Goal: Information Seeking & Learning: Check status

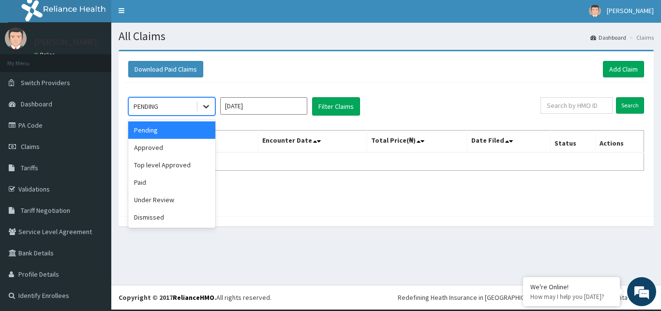
click at [211, 107] on div at bounding box center [205, 106] width 17 height 17
click at [151, 187] on div "Paid" at bounding box center [171, 182] width 87 height 17
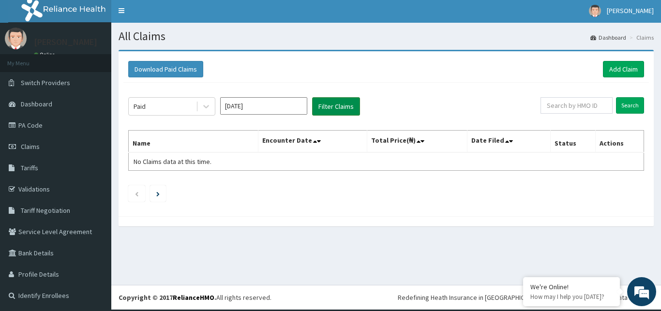
click at [332, 111] on button "Filter Claims" at bounding box center [336, 106] width 48 height 18
click at [330, 105] on button "Filter Claims" at bounding box center [336, 106] width 48 height 18
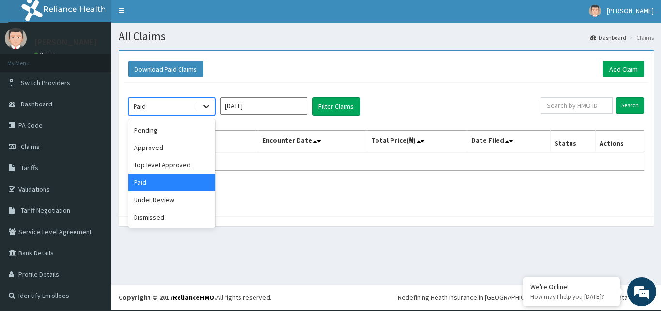
click at [209, 104] on icon at bounding box center [206, 107] width 10 height 10
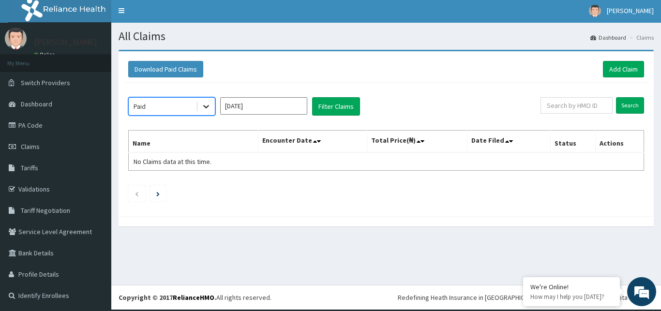
click at [209, 104] on icon at bounding box center [206, 107] width 10 height 10
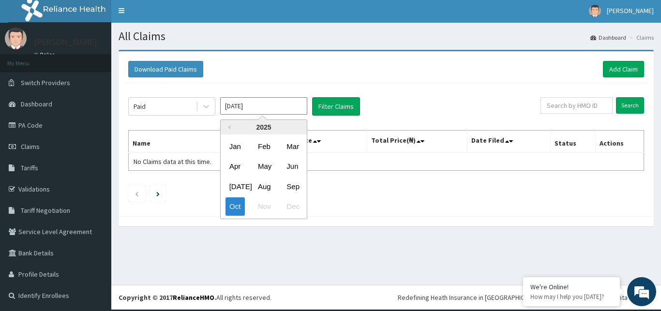
click at [264, 112] on input "[DATE]" at bounding box center [263, 105] width 87 height 17
click at [293, 188] on div "Sep" at bounding box center [292, 187] width 19 height 18
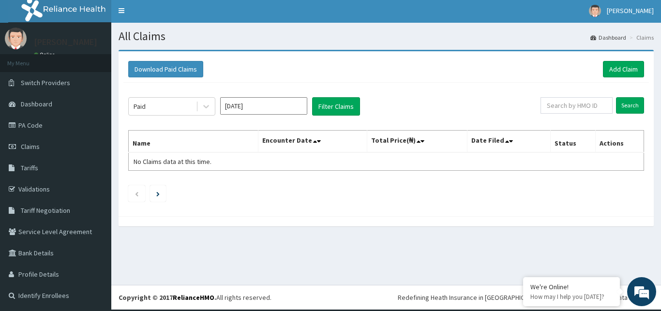
type input "[DATE]"
click at [356, 106] on button "Filter Claims" at bounding box center [336, 106] width 48 height 18
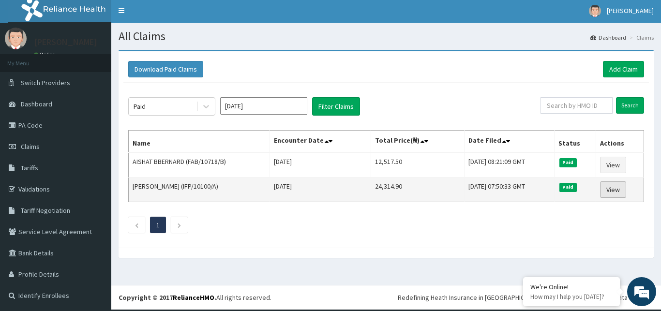
click at [610, 189] on link "View" at bounding box center [613, 189] width 26 height 16
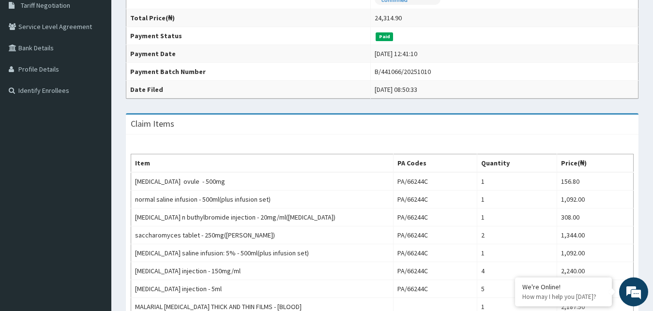
scroll to position [189, 0]
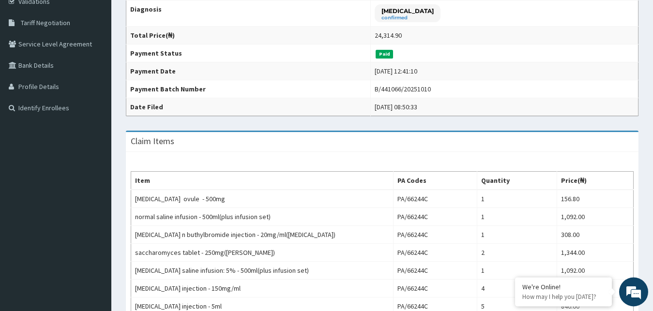
drag, startPoint x: 658, startPoint y: 89, endPoint x: 641, endPoint y: 153, distance: 66.7
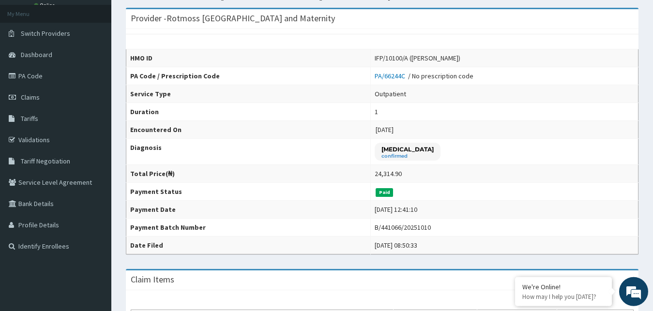
scroll to position [0, 0]
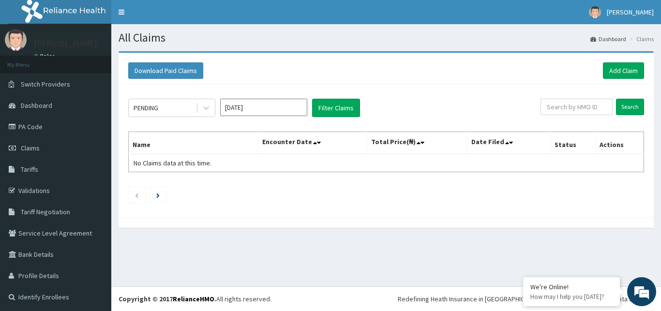
scroll to position [1, 0]
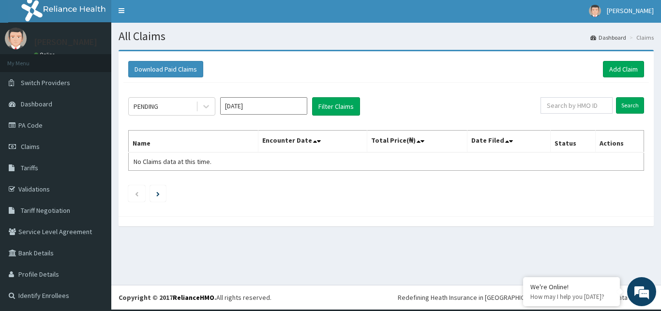
click at [283, 106] on input "[DATE]" at bounding box center [263, 105] width 87 height 17
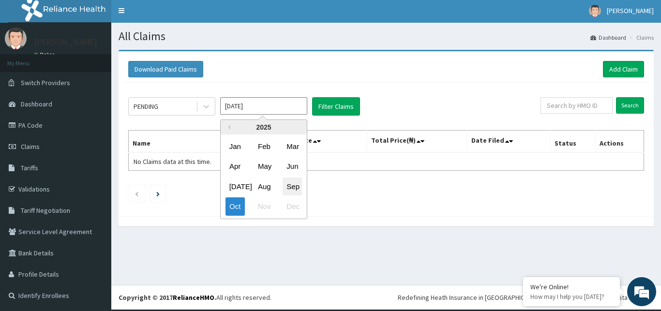
click at [291, 186] on div "Sep" at bounding box center [292, 187] width 19 height 18
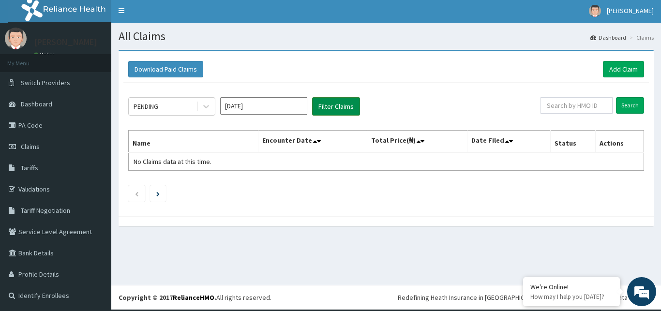
click at [319, 107] on button "Filter Claims" at bounding box center [336, 106] width 48 height 18
click at [342, 108] on button "Filter Claims" at bounding box center [336, 106] width 48 height 18
click at [204, 104] on icon at bounding box center [206, 107] width 10 height 10
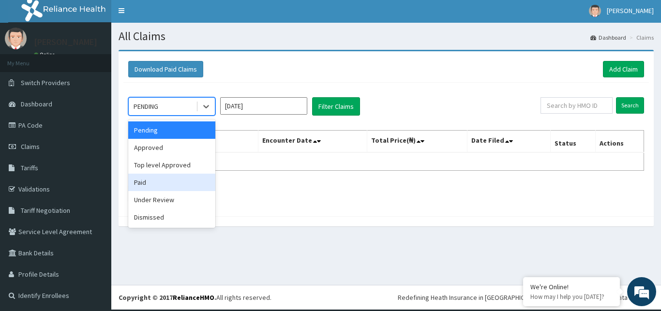
click at [171, 181] on div "Paid" at bounding box center [171, 182] width 87 height 17
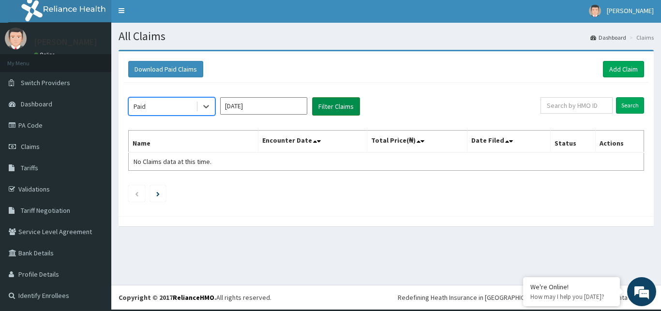
scroll to position [0, 0]
click at [321, 105] on button "Filter Claims" at bounding box center [336, 106] width 48 height 18
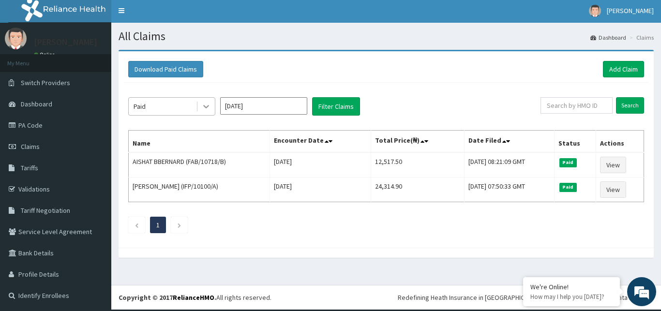
click at [210, 105] on icon at bounding box center [206, 107] width 10 height 10
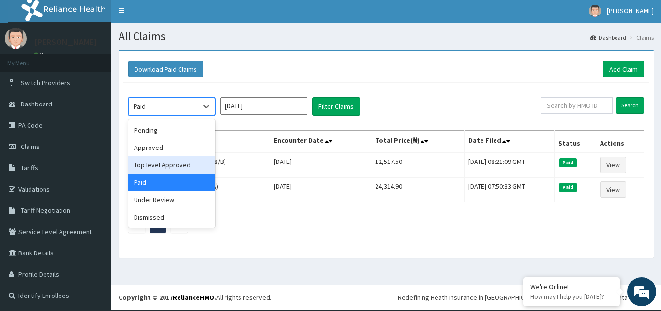
click at [152, 166] on div "Top level Approved" at bounding box center [171, 164] width 87 height 17
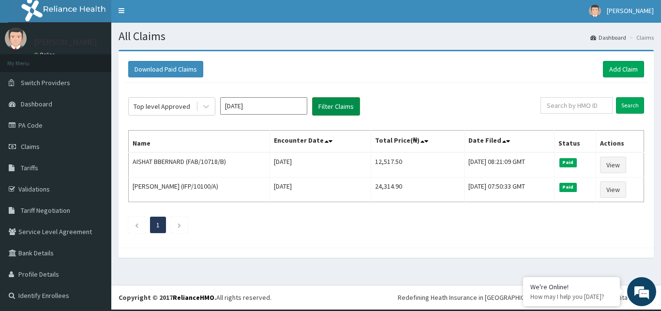
click at [333, 108] on button "Filter Claims" at bounding box center [336, 106] width 48 height 18
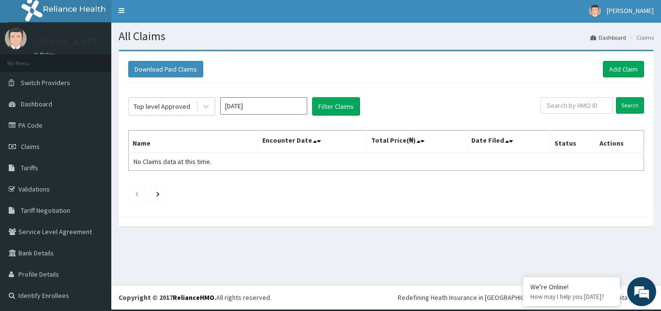
click at [287, 105] on input "[DATE]" at bounding box center [263, 105] width 87 height 17
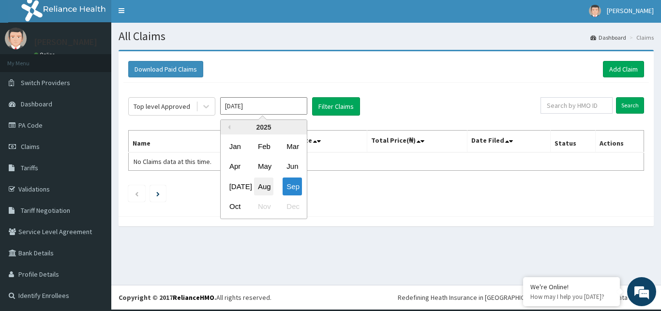
click at [254, 188] on div "Aug" at bounding box center [263, 187] width 19 height 18
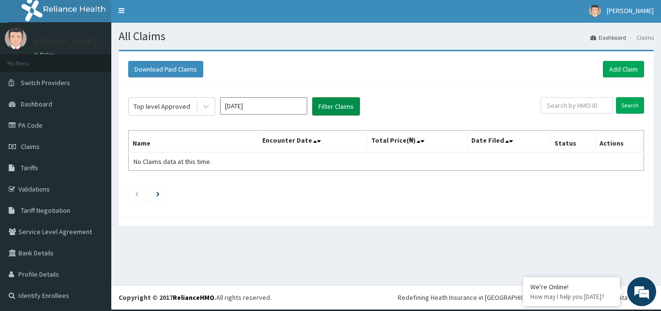
click at [327, 107] on button "Filter Claims" at bounding box center [336, 106] width 48 height 18
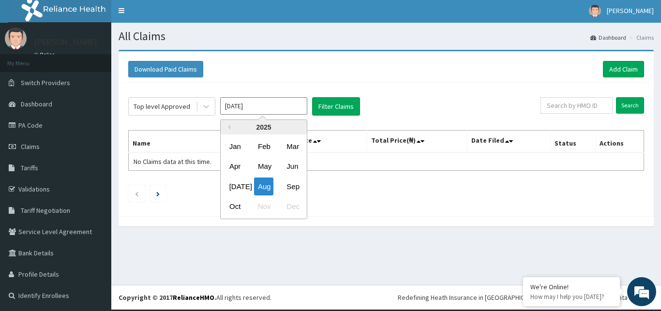
click at [281, 108] on input "[DATE]" at bounding box center [263, 105] width 87 height 17
click at [226, 187] on div "[DATE]" at bounding box center [234, 187] width 19 height 18
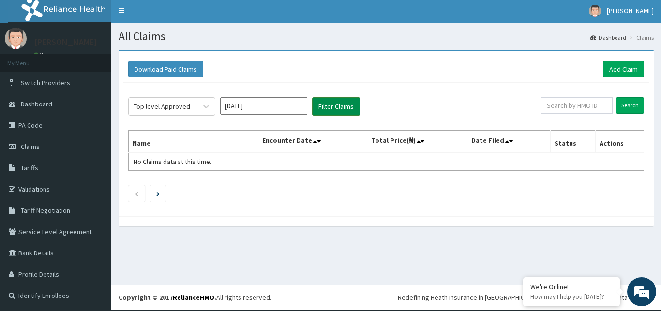
click at [344, 102] on button "Filter Claims" at bounding box center [336, 106] width 48 height 18
click at [287, 117] on div "Top level Approved [DATE] Filter Claims Search Name Encounter Date Total Price(…" at bounding box center [385, 147] width 525 height 129
click at [283, 109] on input "[DATE]" at bounding box center [263, 105] width 87 height 17
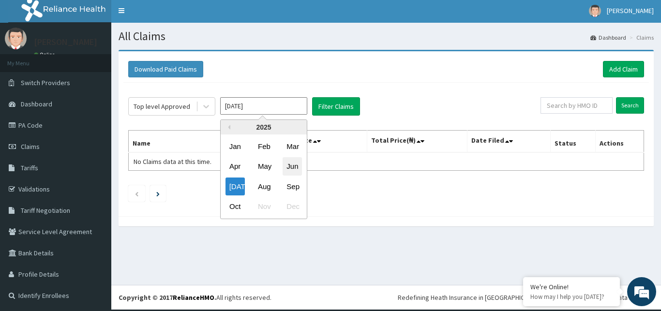
click at [293, 170] on div "Jun" at bounding box center [292, 167] width 19 height 18
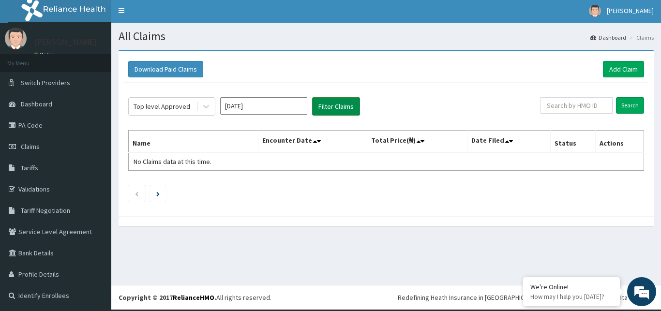
click at [326, 109] on button "Filter Claims" at bounding box center [336, 106] width 48 height 18
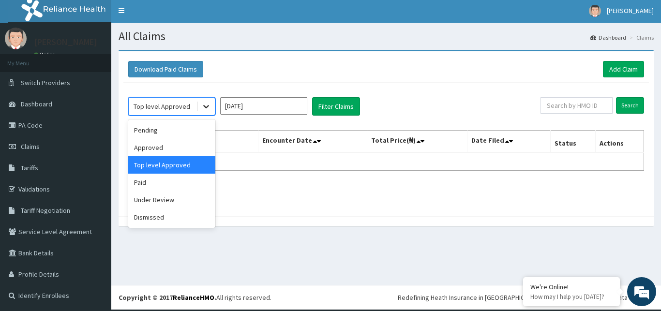
click at [203, 106] on icon at bounding box center [206, 107] width 10 height 10
click at [167, 148] on div "Approved" at bounding box center [171, 147] width 87 height 17
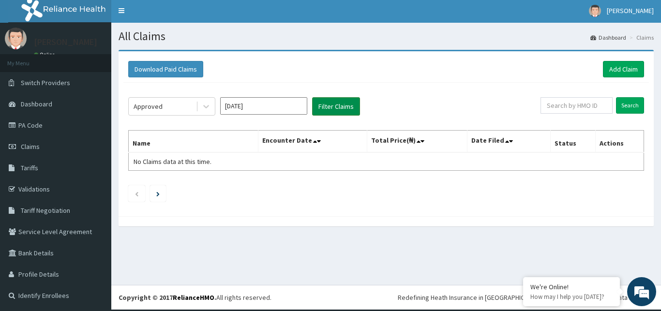
click at [341, 105] on button "Filter Claims" at bounding box center [336, 106] width 48 height 18
click at [287, 104] on input "[DATE]" at bounding box center [263, 105] width 87 height 17
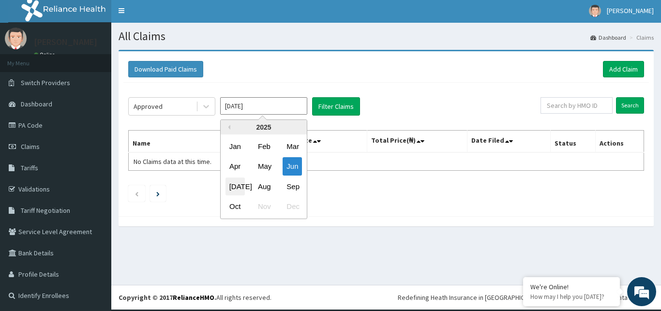
click at [237, 185] on div "[DATE]" at bounding box center [234, 187] width 19 height 18
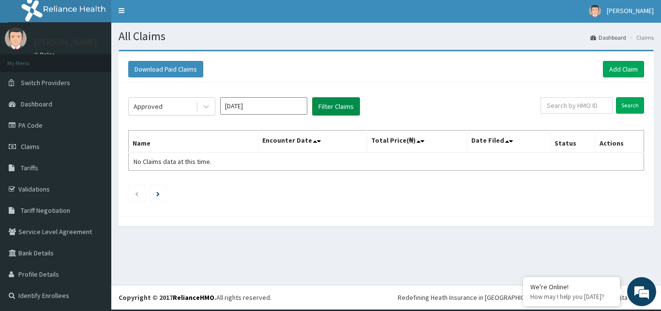
click at [343, 104] on button "Filter Claims" at bounding box center [336, 106] width 48 height 18
click at [275, 109] on input "[DATE]" at bounding box center [263, 105] width 87 height 17
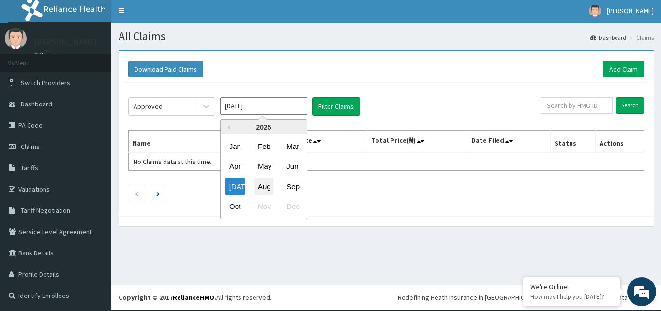
click at [263, 185] on div "Aug" at bounding box center [263, 187] width 19 height 18
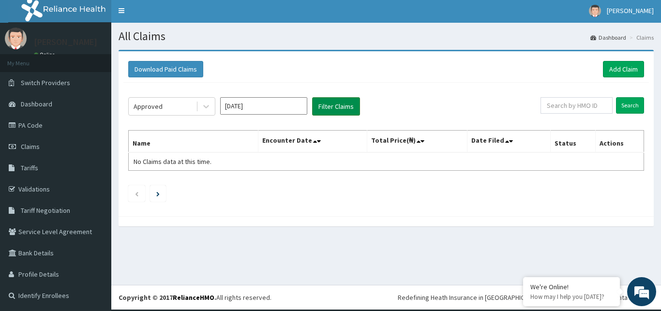
click at [325, 104] on button "Filter Claims" at bounding box center [336, 106] width 48 height 18
click at [291, 115] on input "[DATE]" at bounding box center [263, 105] width 87 height 17
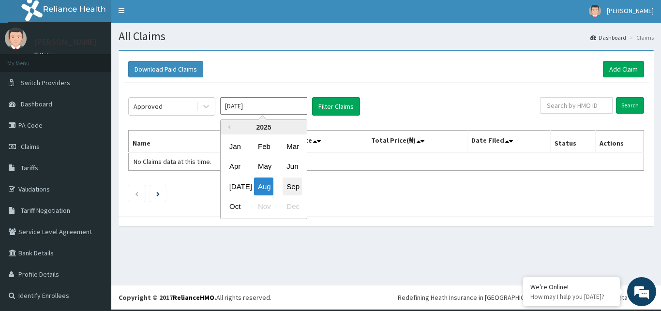
click at [293, 181] on div "Sep" at bounding box center [292, 187] width 19 height 18
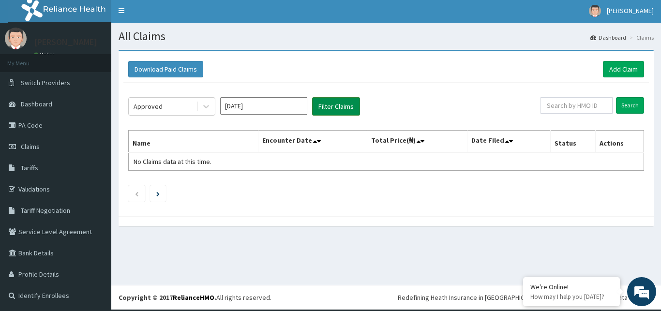
click at [323, 106] on button "Filter Claims" at bounding box center [336, 106] width 48 height 18
click at [292, 104] on input "[DATE]" at bounding box center [263, 105] width 87 height 17
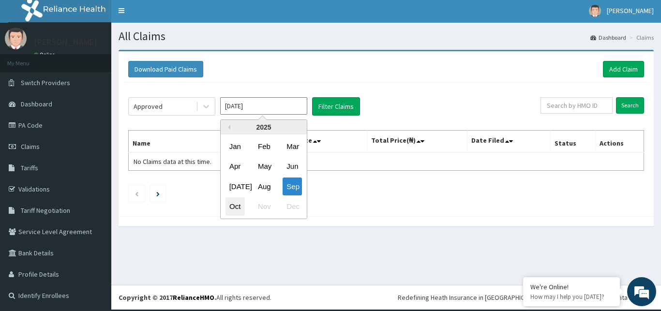
click at [236, 211] on div "Oct" at bounding box center [234, 207] width 19 height 18
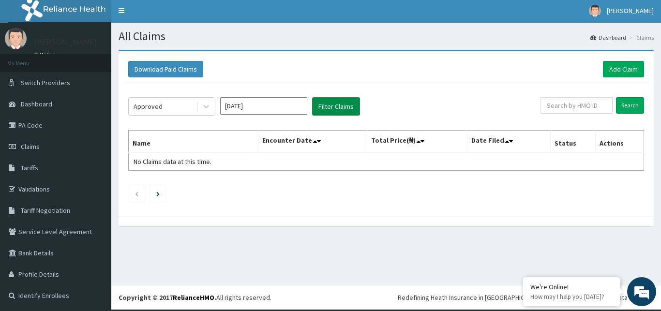
click at [333, 100] on button "Filter Claims" at bounding box center [336, 106] width 48 height 18
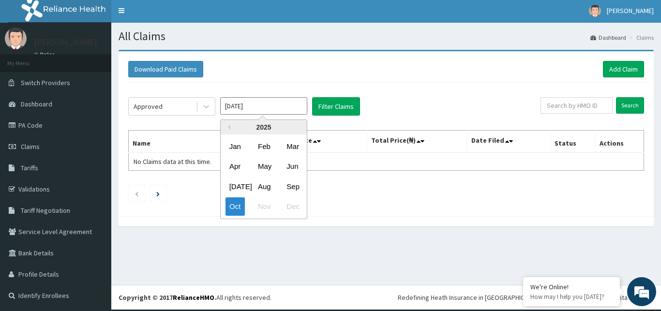
click at [275, 110] on input "[DATE]" at bounding box center [263, 105] width 87 height 17
click at [193, 106] on div "Approved" at bounding box center [162, 106] width 67 height 15
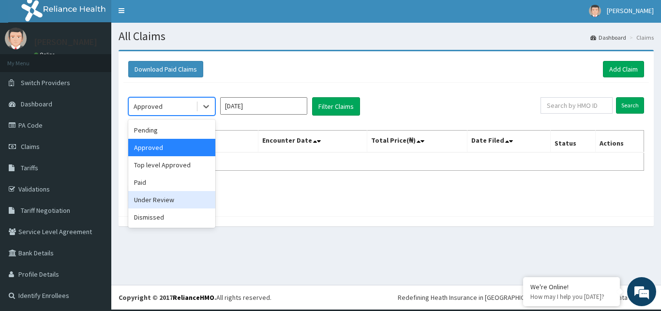
click at [167, 198] on div "Under Review" at bounding box center [171, 199] width 87 height 17
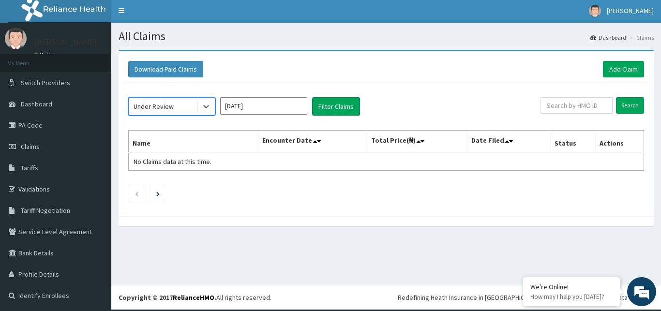
click at [296, 108] on input "[DATE]" at bounding box center [263, 105] width 87 height 17
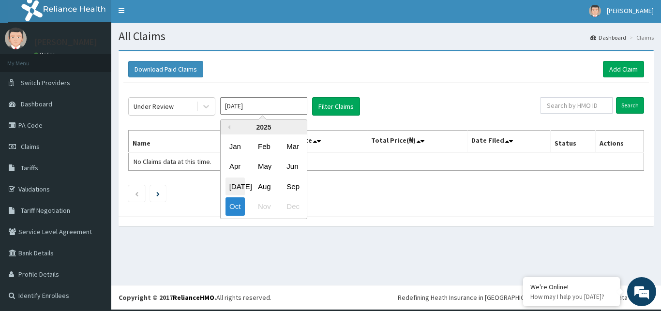
click at [240, 185] on div "[DATE]" at bounding box center [234, 187] width 19 height 18
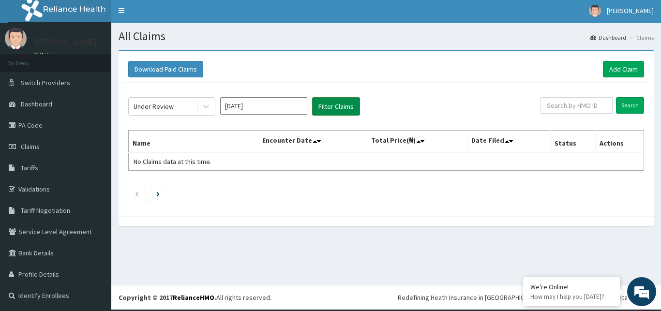
click at [334, 107] on button "Filter Claims" at bounding box center [336, 106] width 48 height 18
click at [270, 110] on input "[DATE]" at bounding box center [263, 105] width 87 height 17
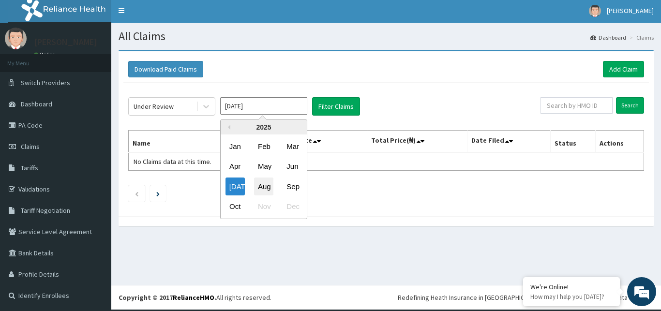
click at [259, 188] on div "Aug" at bounding box center [263, 187] width 19 height 18
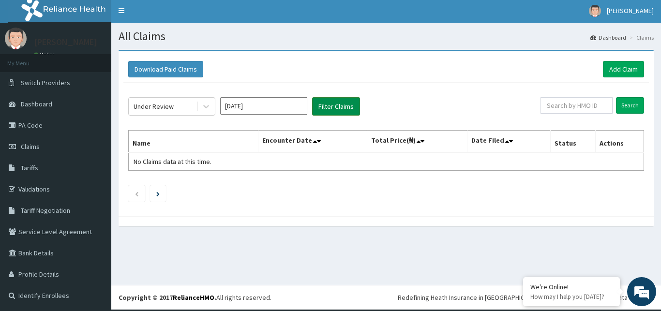
click at [337, 107] on button "Filter Claims" at bounding box center [336, 106] width 48 height 18
click at [286, 110] on input "[DATE]" at bounding box center [263, 105] width 87 height 17
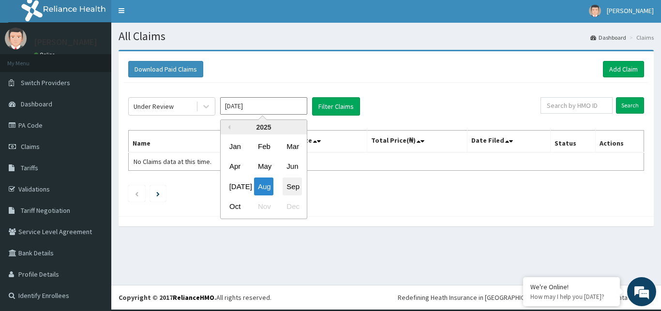
click at [291, 189] on div "Sep" at bounding box center [292, 187] width 19 height 18
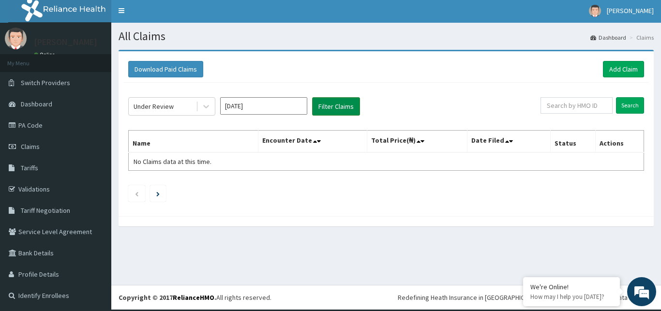
click at [328, 102] on button "Filter Claims" at bounding box center [336, 106] width 48 height 18
click at [292, 107] on input "[DATE]" at bounding box center [263, 105] width 87 height 17
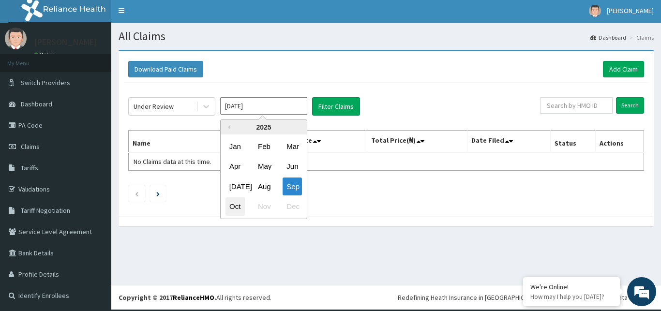
click at [233, 205] on div "Oct" at bounding box center [234, 207] width 19 height 18
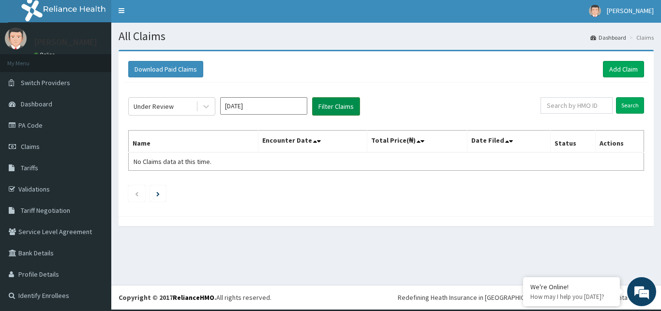
click at [346, 110] on button "Filter Claims" at bounding box center [336, 106] width 48 height 18
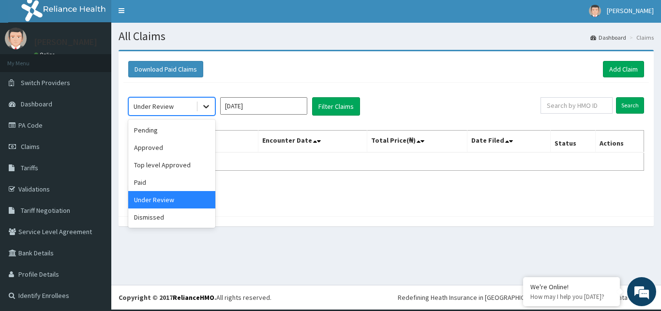
click at [203, 106] on icon at bounding box center [206, 107] width 10 height 10
click at [169, 215] on div "Dismissed" at bounding box center [171, 216] width 87 height 17
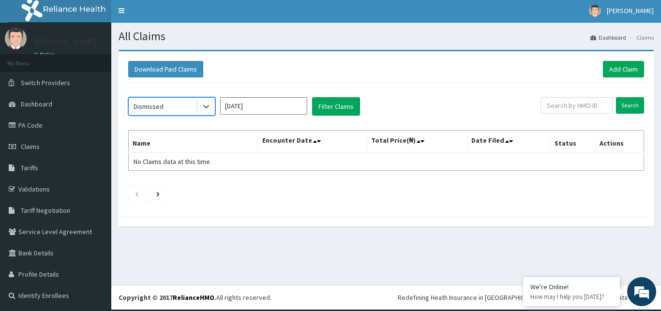
click at [240, 108] on input "[DATE]" at bounding box center [263, 105] width 87 height 17
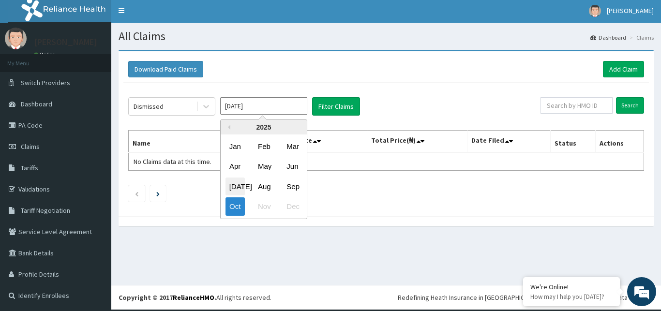
click at [237, 184] on div "[DATE]" at bounding box center [234, 187] width 19 height 18
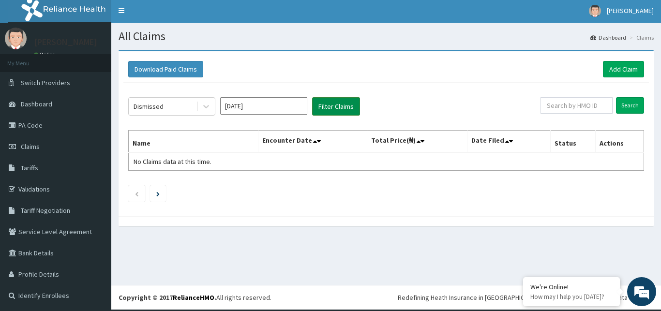
click at [337, 103] on button "Filter Claims" at bounding box center [336, 106] width 48 height 18
click at [275, 105] on input "[DATE]" at bounding box center [263, 105] width 87 height 17
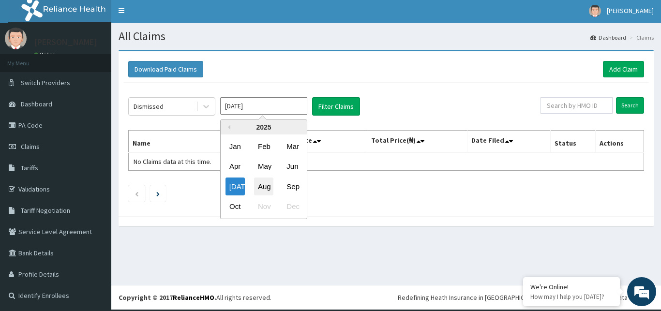
click at [257, 182] on div "Aug" at bounding box center [263, 187] width 19 height 18
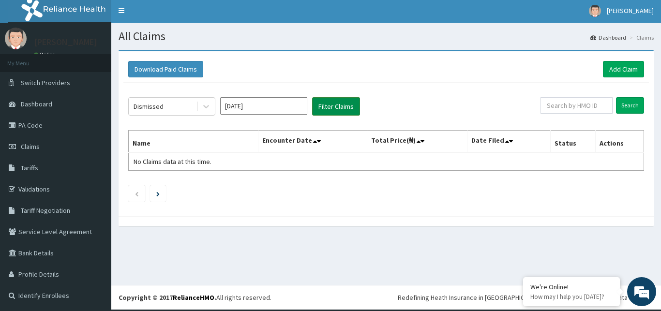
click at [326, 107] on button "Filter Claims" at bounding box center [336, 106] width 48 height 18
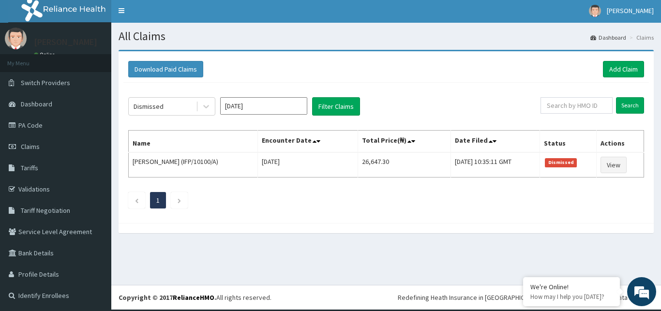
click at [297, 103] on input "[DATE]" at bounding box center [263, 105] width 87 height 17
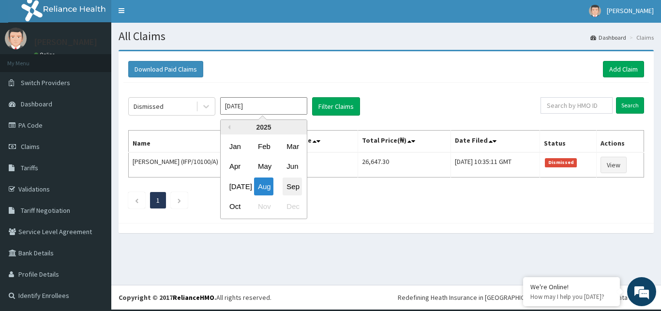
click at [294, 186] on div "Sep" at bounding box center [292, 187] width 19 height 18
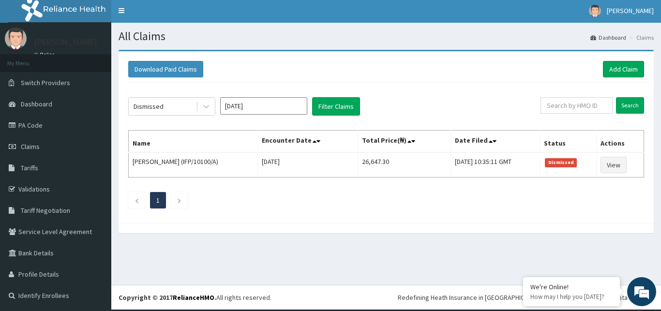
click at [339, 97] on div "Dismissed [DATE] Filter Claims Search Name Encounter Date Total Price(₦) Date F…" at bounding box center [385, 150] width 525 height 135
click at [338, 105] on button "Filter Claims" at bounding box center [336, 106] width 48 height 18
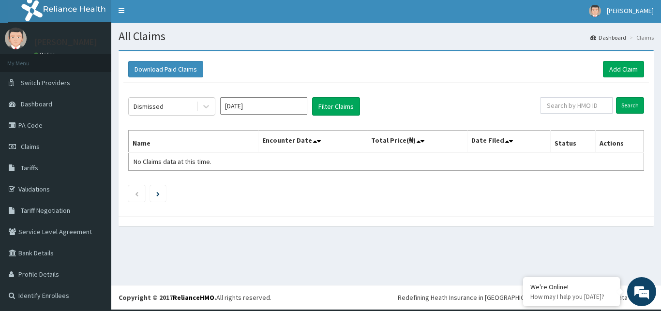
click at [267, 106] on input "[DATE]" at bounding box center [263, 105] width 87 height 17
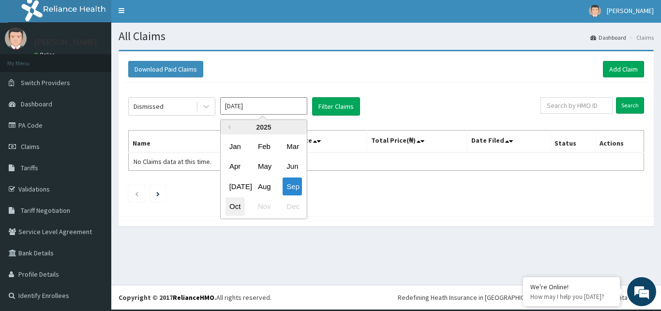
click at [235, 208] on div "Oct" at bounding box center [234, 207] width 19 height 18
type input "[DATE]"
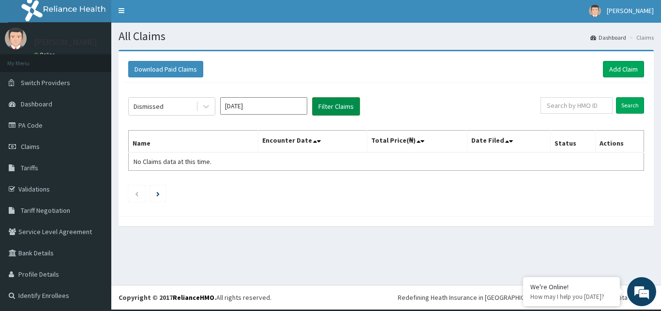
click at [329, 106] on button "Filter Claims" at bounding box center [336, 106] width 48 height 18
click at [51, 117] on link "PA Code" at bounding box center [55, 125] width 111 height 21
